Goal: Information Seeking & Learning: Learn about a topic

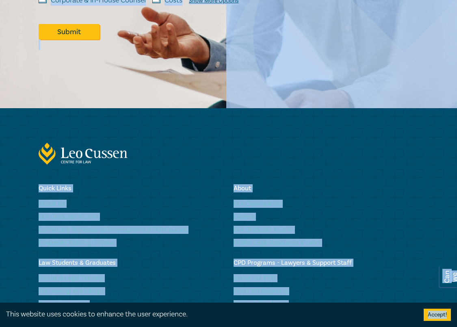
scroll to position [980, 0]
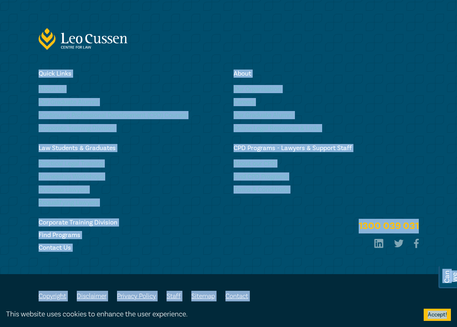
drag, startPoint x: 383, startPoint y: 327, endPoint x: 403, endPoint y: 418, distance: 93.2
click at [334, 294] on ul "Copyright Disclaimer Privacy Policy Staff Sitemap Contact" at bounding box center [229, 298] width 381 height 15
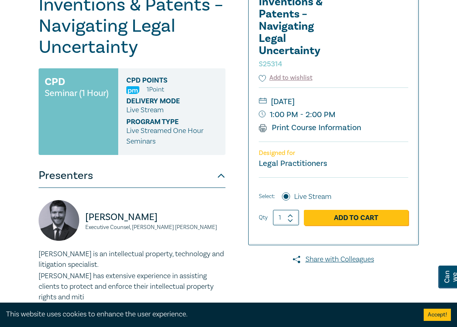
scroll to position [0, 0]
